Goal: Information Seeking & Learning: Learn about a topic

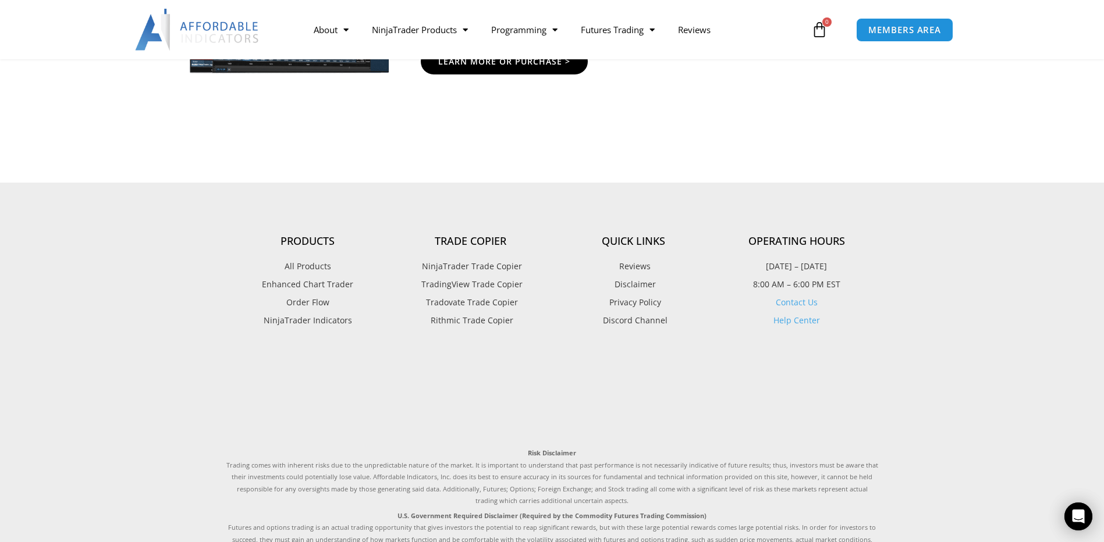
scroll to position [2851, 0]
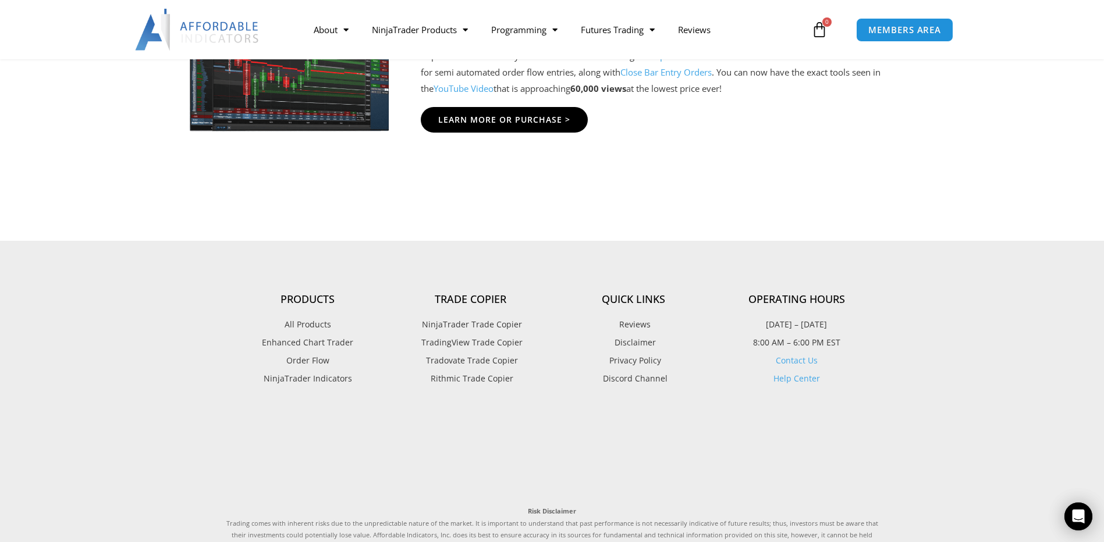
click at [440, 343] on span "TradingView Trade Copier" at bounding box center [470, 342] width 104 height 15
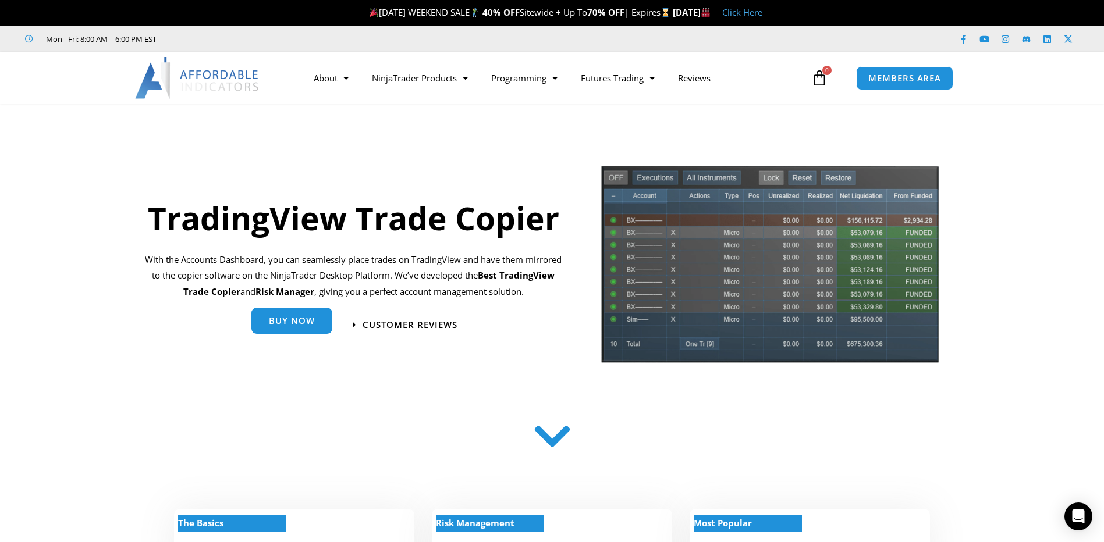
click at [293, 324] on span "Buy Now" at bounding box center [292, 320] width 46 height 9
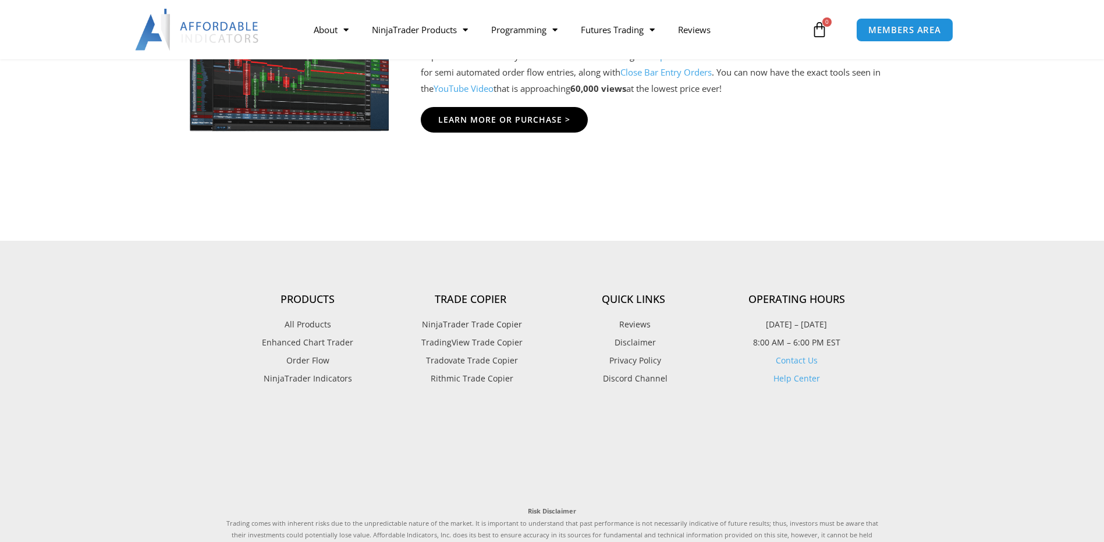
scroll to position [2851, 0]
click at [313, 361] on span "Order Flow" at bounding box center [307, 360] width 43 height 15
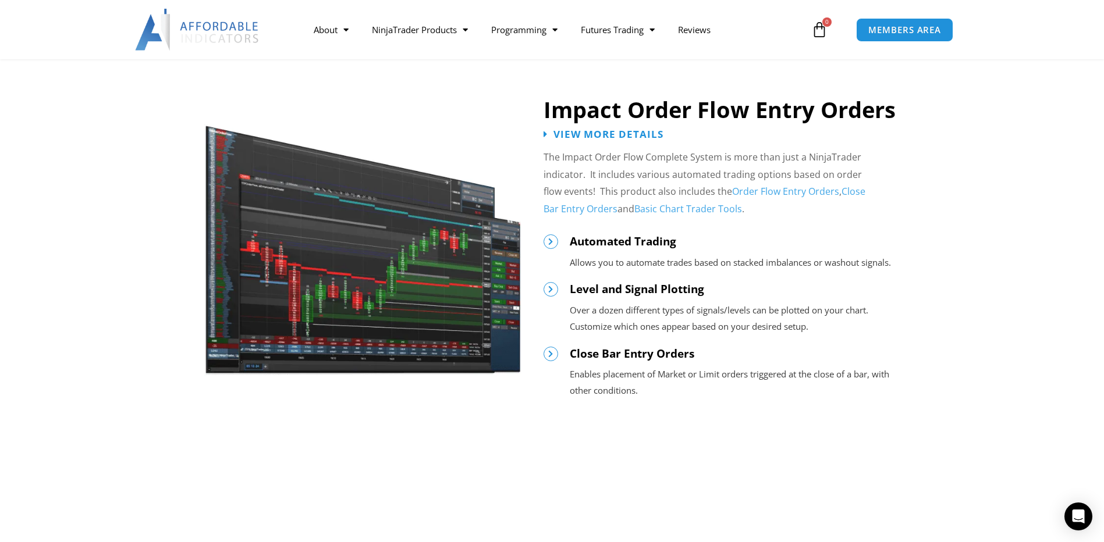
scroll to position [1280, 0]
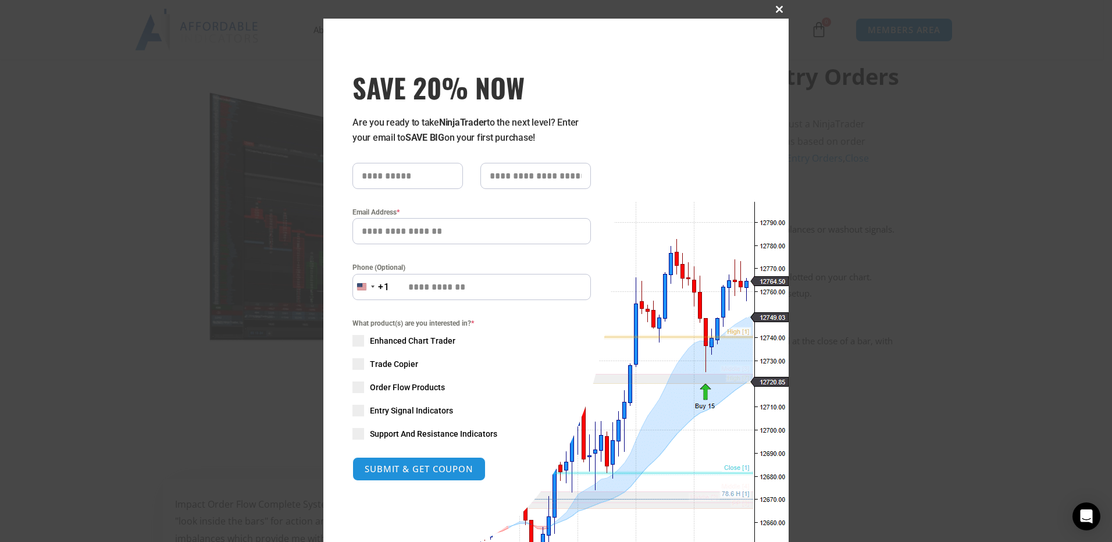
click at [773, 11] on span at bounding box center [779, 9] width 19 height 7
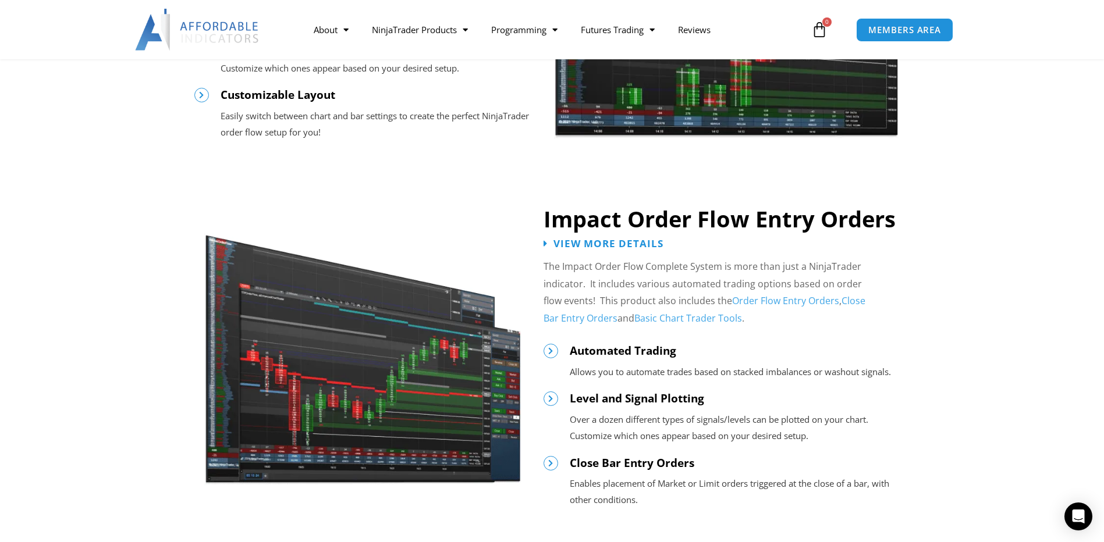
scroll to position [1105, 0]
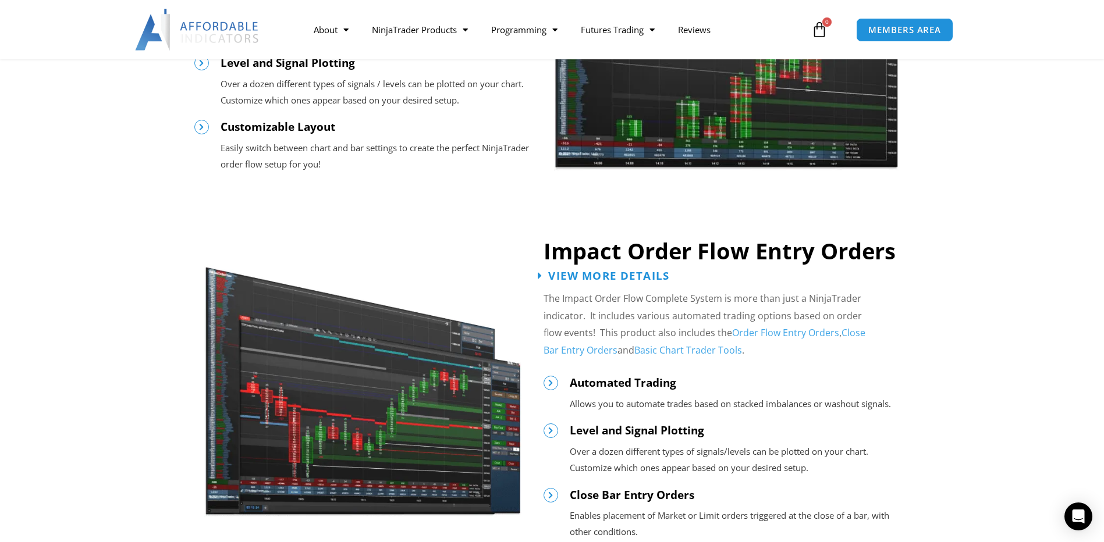
click at [569, 276] on span "View More Details" at bounding box center [608, 275] width 121 height 11
